Goal: Transaction & Acquisition: Purchase product/service

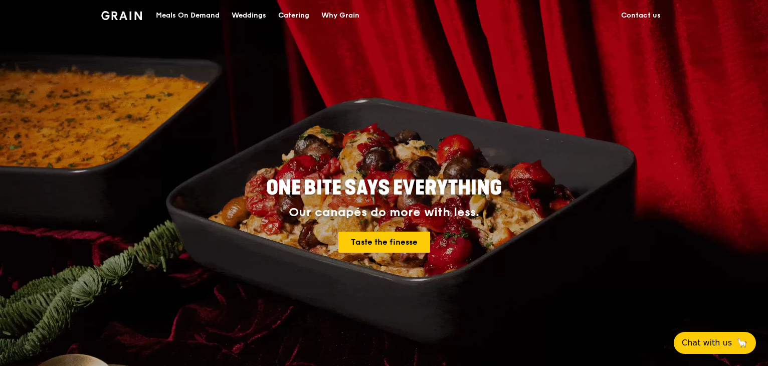
click at [286, 16] on div "Catering" at bounding box center [293, 16] width 31 height 30
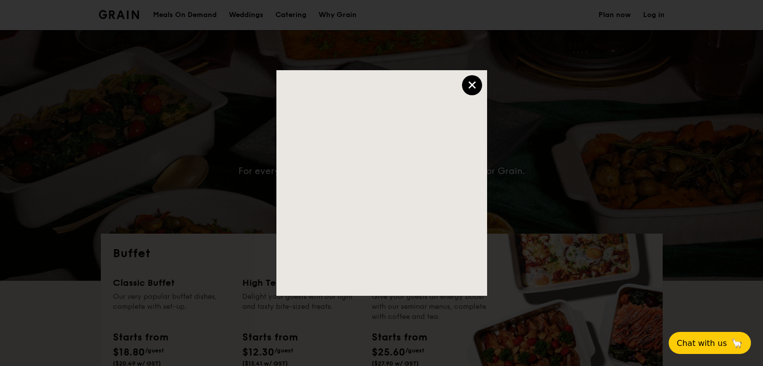
select select
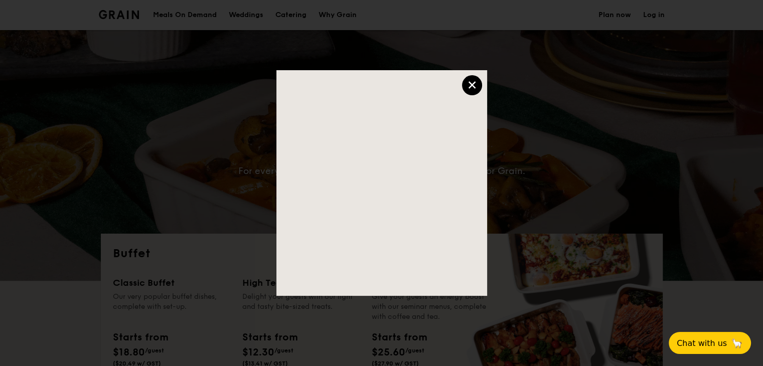
click at [477, 81] on div "×" at bounding box center [472, 85] width 20 height 20
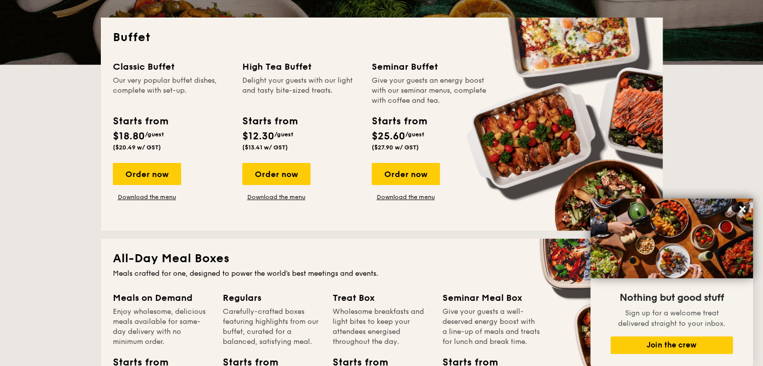
scroll to position [201, 0]
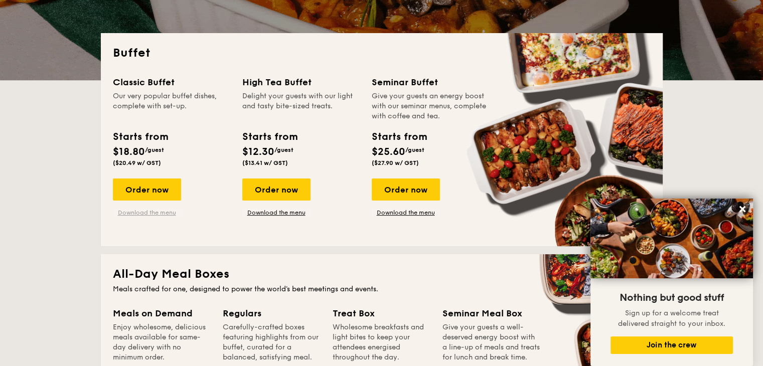
click at [164, 211] on link "Download the menu" at bounding box center [147, 213] width 68 height 8
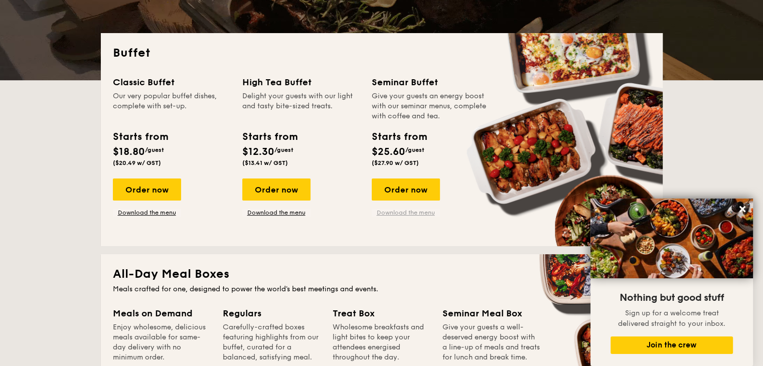
click at [399, 211] on link "Download the menu" at bounding box center [406, 213] width 68 height 8
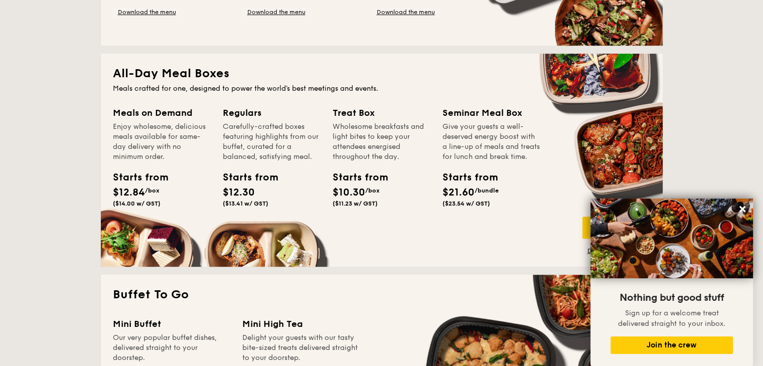
scroll to position [451, 0]
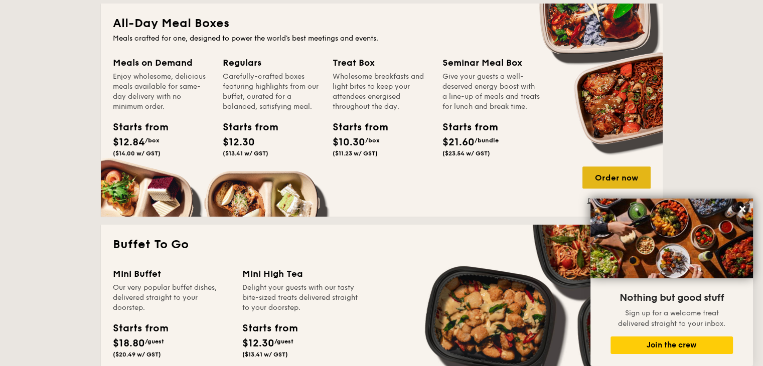
click at [622, 181] on div "Order now" at bounding box center [616, 177] width 68 height 22
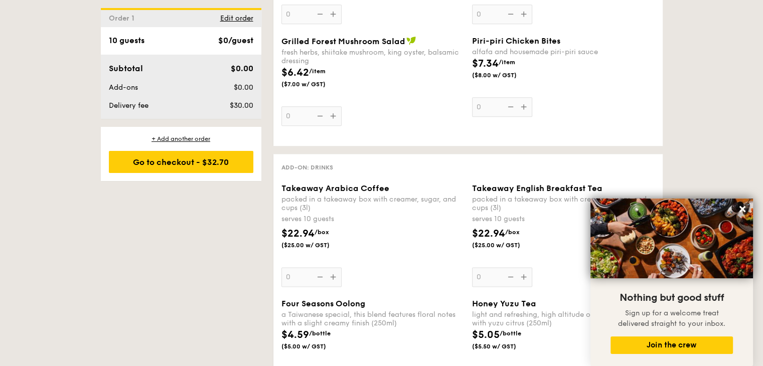
scroll to position [1153, 0]
